Goal: Task Accomplishment & Management: Manage account settings

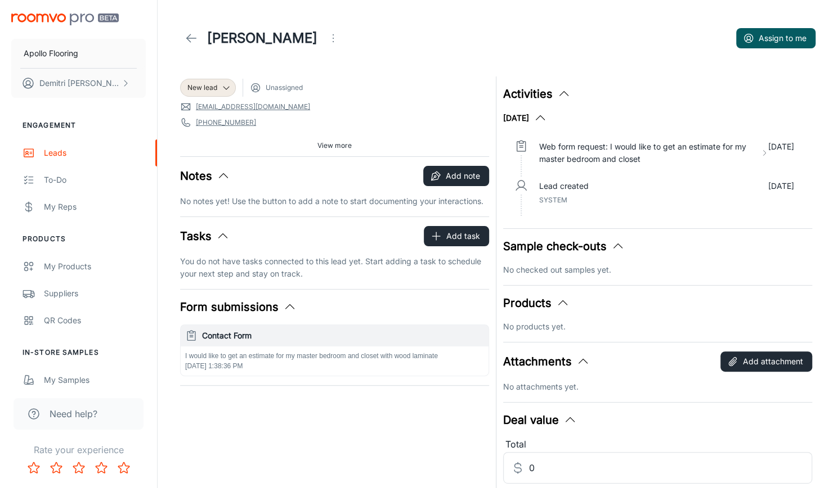
click at [63, 19] on img "scrollable content" at bounding box center [64, 20] width 107 height 12
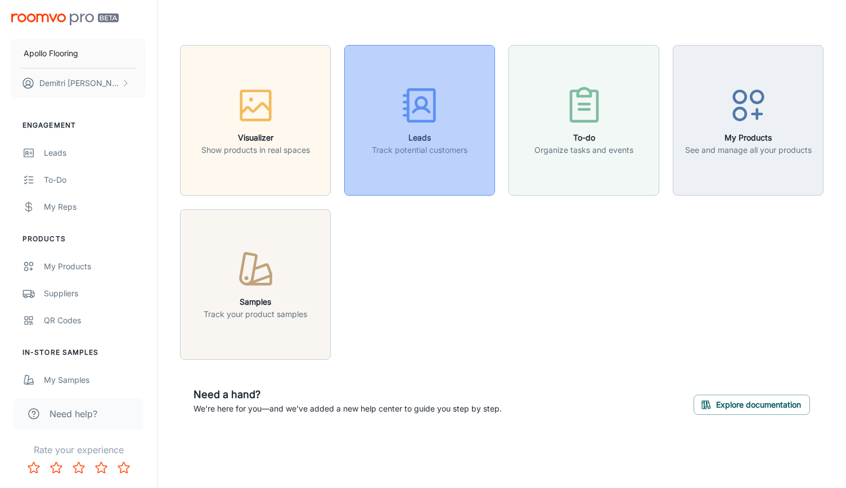
click at [427, 158] on button "Leads Track potential customers" at bounding box center [419, 120] width 151 height 151
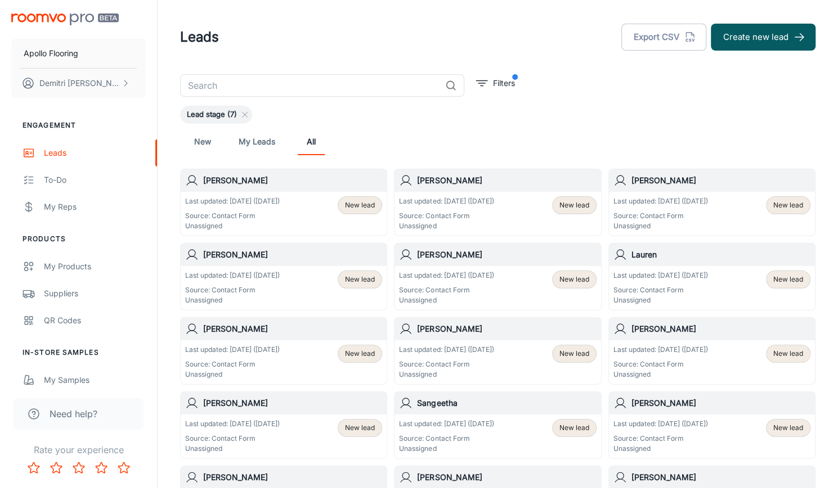
click at [491, 203] on p "Last updated: [DATE] ([DATE])" at bounding box center [446, 201] width 95 height 10
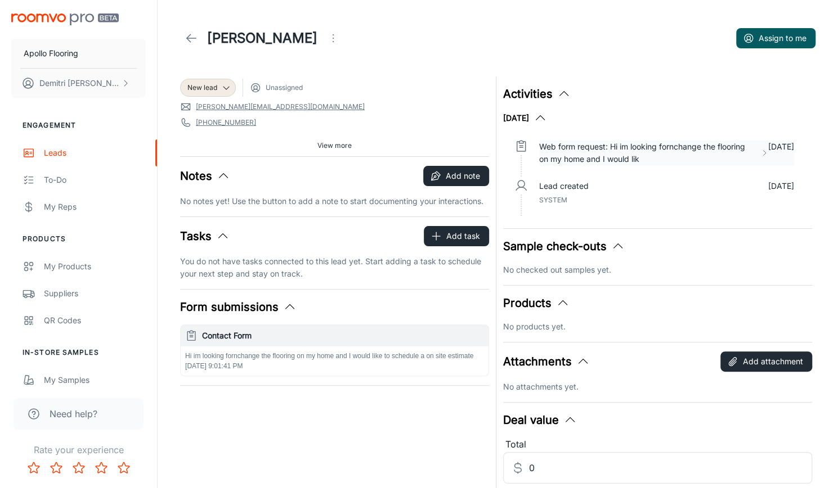
click at [624, 149] on p "Web form request: Hi im looking fornchange the flooring on my home and I would …" at bounding box center [647, 153] width 217 height 25
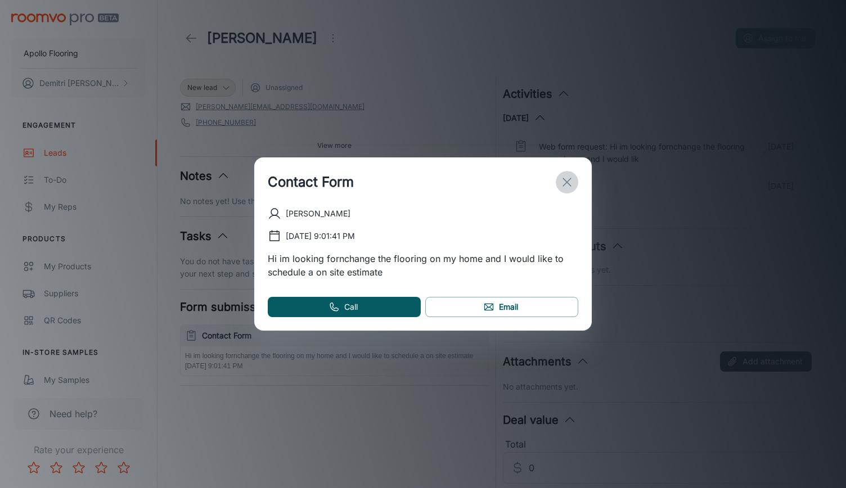
click at [570, 180] on line "exit" at bounding box center [567, 182] width 8 height 8
